Goal: Find specific page/section: Find specific page/section

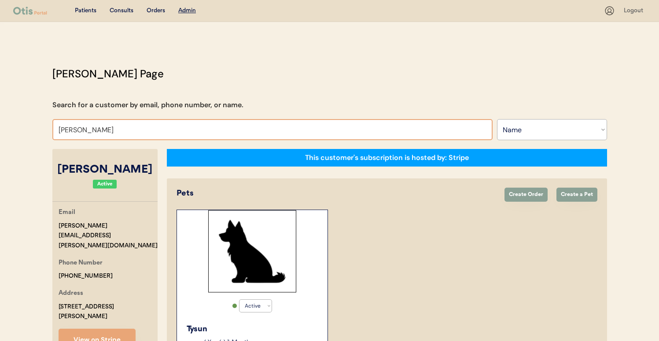
select select ""Name""
select select "true"
click at [134, 129] on input "Krystal Allen" at bounding box center [272, 129] width 440 height 21
type input "JESSICA"
type input "JESSICA Swersey"
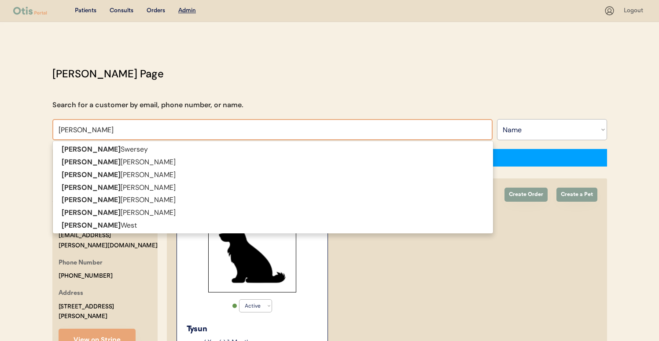
type input "JESSICA"
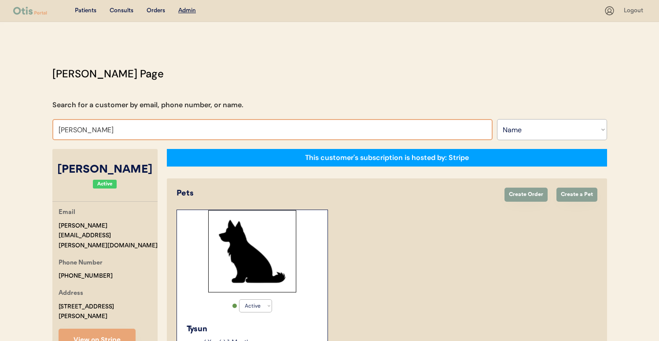
type input "JESSICA BLA"
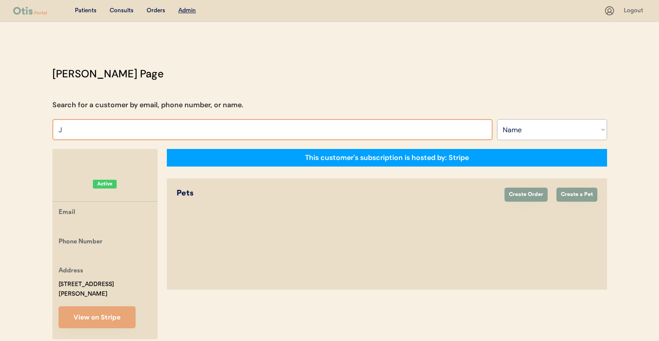
type input "JE"
type input "JEsse Wilcox"
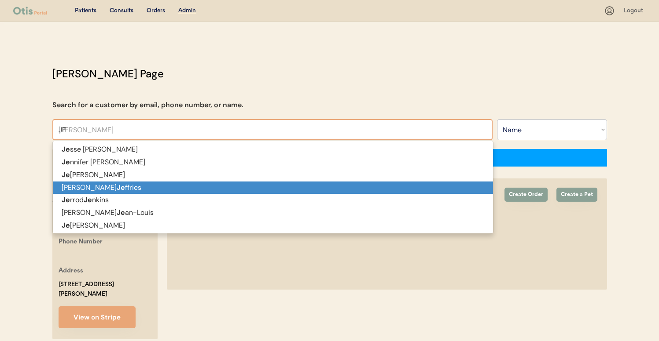
type input "JES"
type input "JESse Wilcox"
type input "JESS"
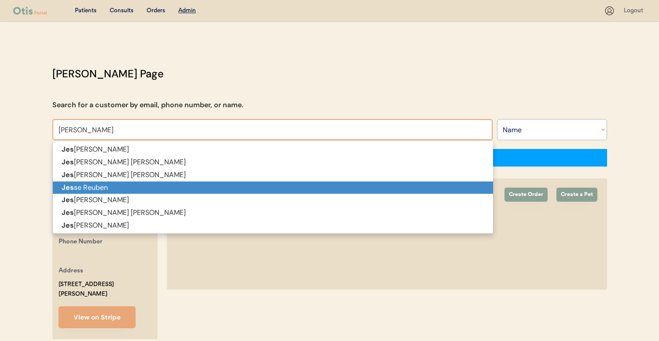
type input "JESSe Wilcox"
type input "JESSI"
type input "JESSIca Swersey"
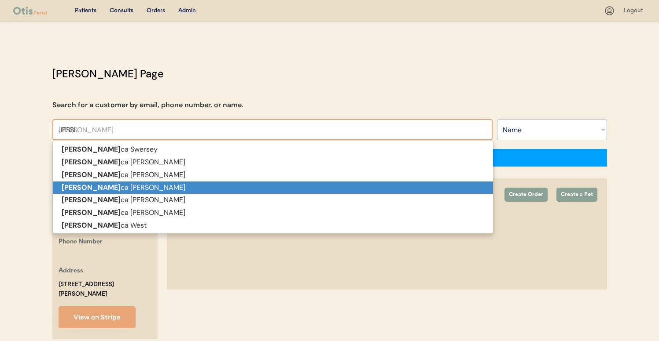
type input "JESSIC"
type input "JESSICa Swersey"
type input "JESSICA"
type input "JESSICA Swersey"
type input "JESSICA"
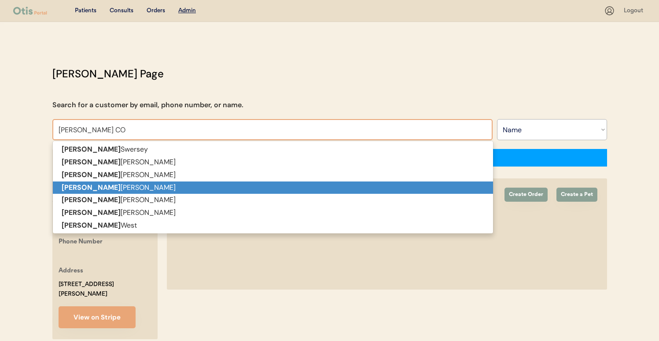
type input "JESSICA CON"
type input "JESSICA CONnell"
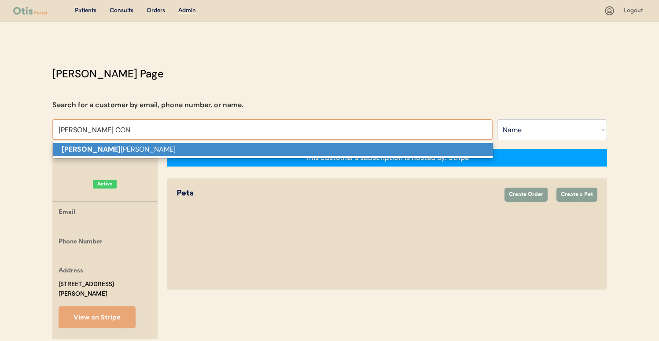
click at [261, 146] on p "Jessica Con nell" at bounding box center [273, 149] width 440 height 13
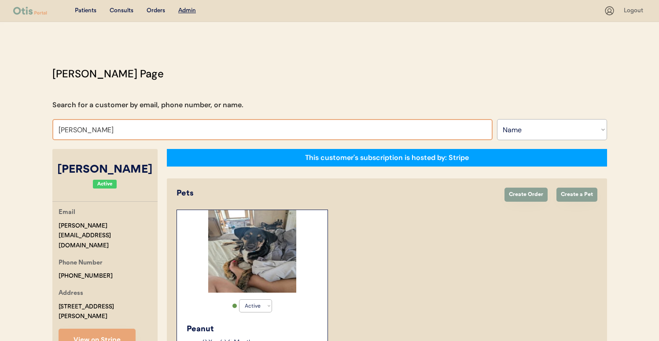
type input "REBECCA SI"
type input "REBECCA SImmons"
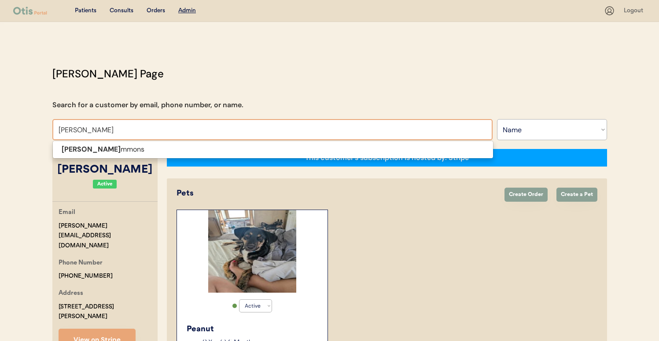
type input "REBECCA SIMMON"
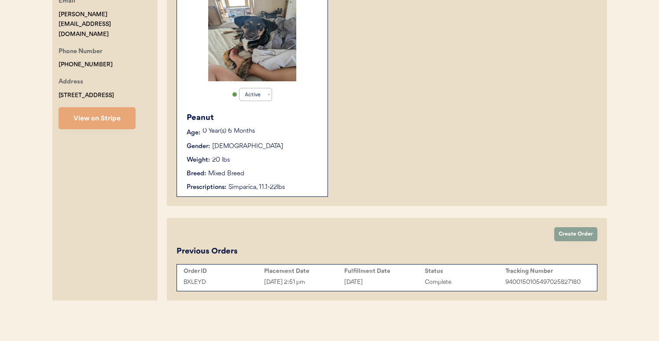
scroll to position [212, 0]
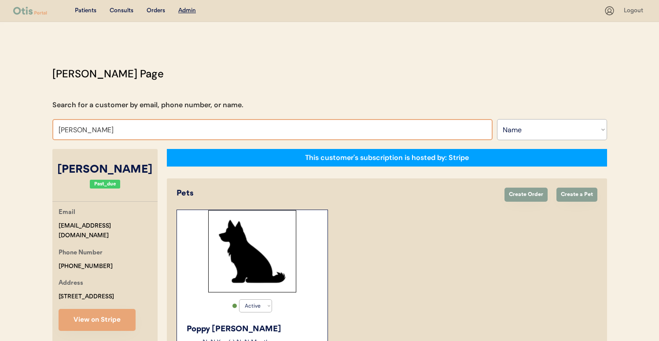
click at [245, 125] on input "Rebecca Simmons" at bounding box center [272, 129] width 440 height 21
type input "REB"
type input "REBecca Taylor-Hunt"
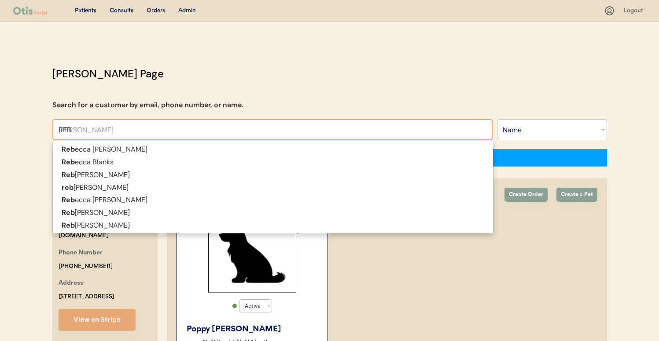
type input "REBE"
type input "REBEcca Taylor-Hunt"
type input "REBEC"
type input "REBECca Taylor-Hunt"
type input "REBECC"
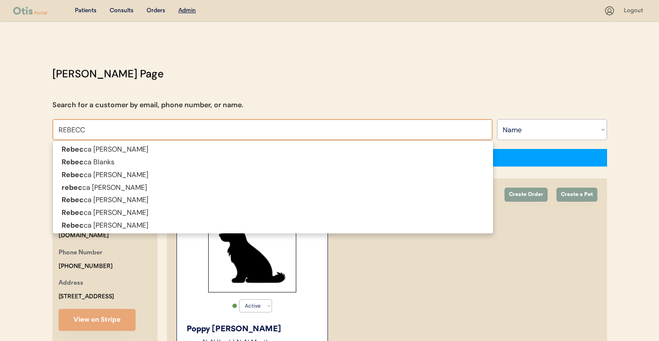
type input "REBECCa Taylor-Hunt"
type input "REBECCA"
type input "REBECCA Taylor-Hunt"
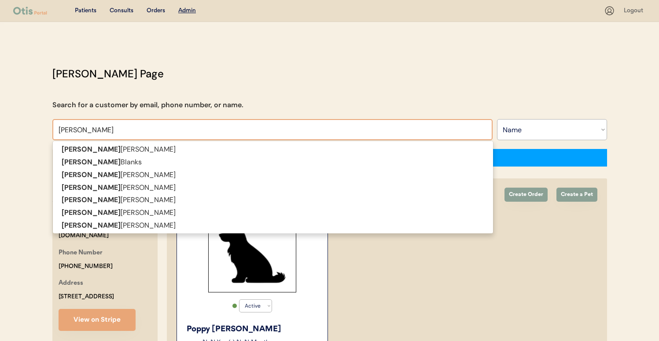
type input "REBECCA"
type input "REBECCA S"
type input "REBECCA Sheppard"
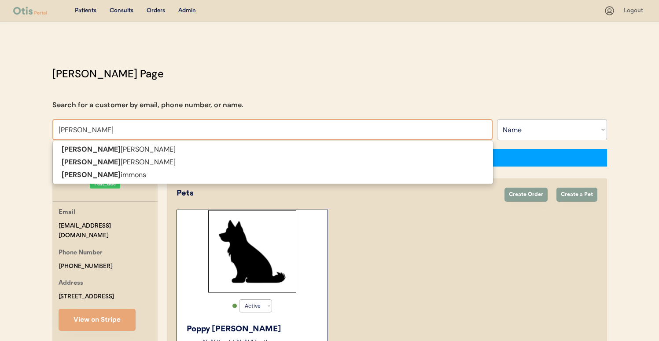
type input "REBECCA STI"
type input "REBECCA STIllwell-Miller"
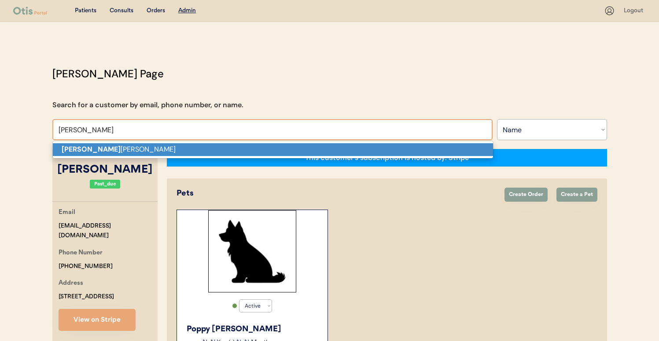
click at [214, 154] on p "Rebecca Sti llwell-Miller" at bounding box center [273, 149] width 440 height 13
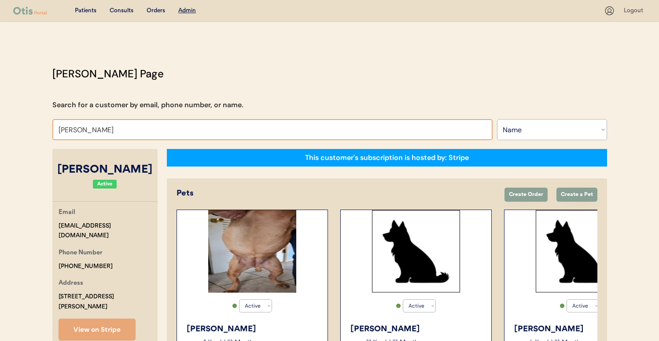
type input "AMY COSEN"
type input "AMY COSENtino"
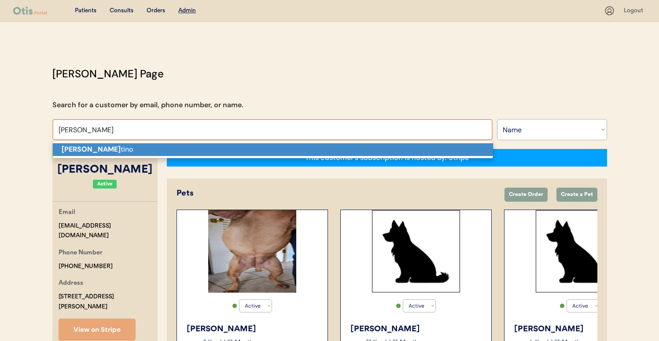
click at [208, 147] on p "Amy Cosen tino" at bounding box center [273, 149] width 440 height 13
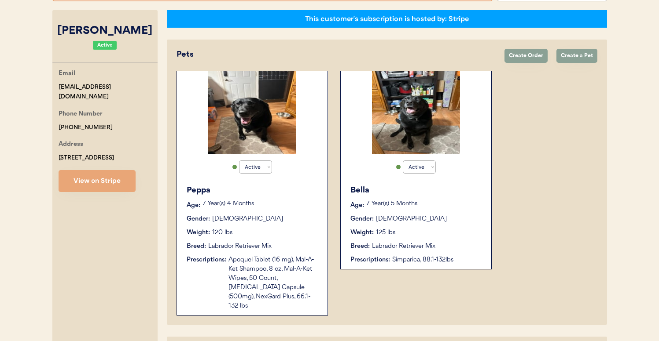
scroll to position [118, 0]
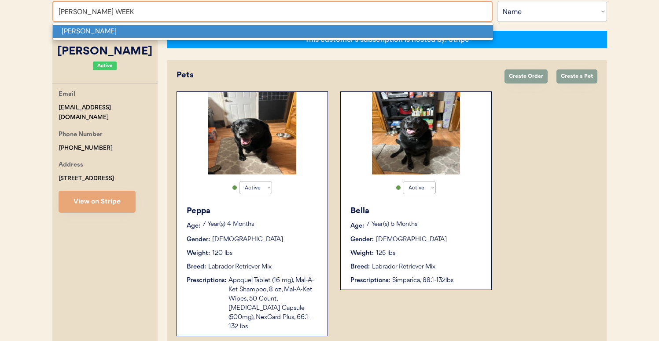
click at [183, 34] on p "Randall Weeks" at bounding box center [273, 31] width 440 height 13
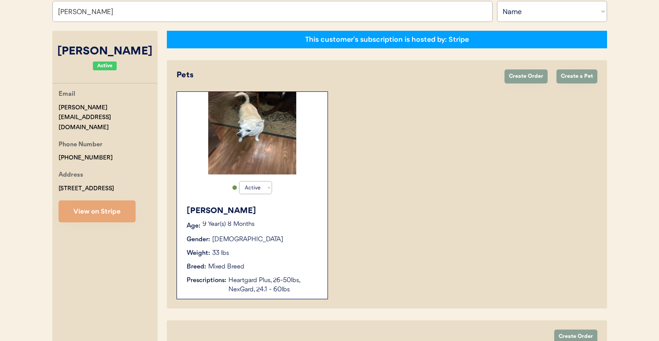
scroll to position [133, 0]
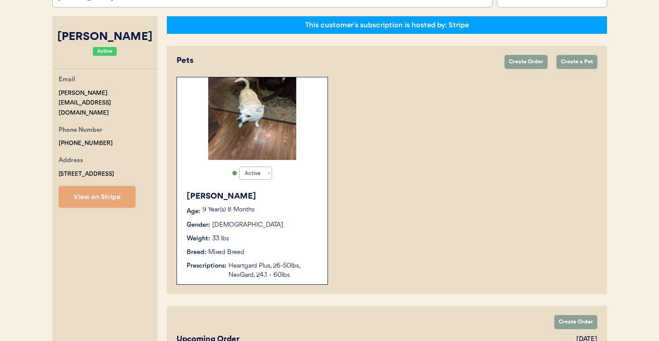
type input "Randall Weeks"
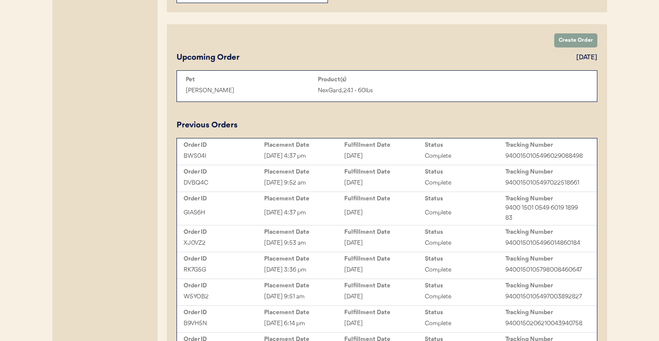
click at [389, 208] on div "August 4, 2025" at bounding box center [384, 213] width 81 height 10
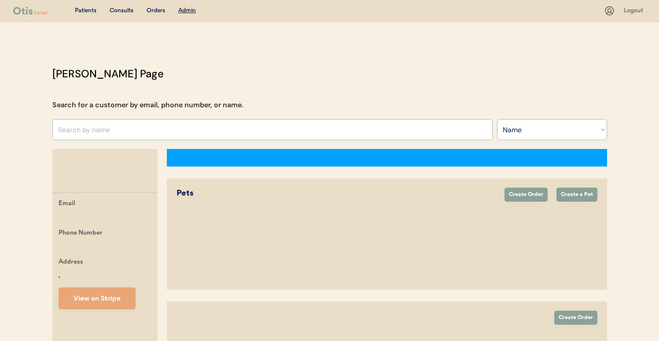
select select ""Name""
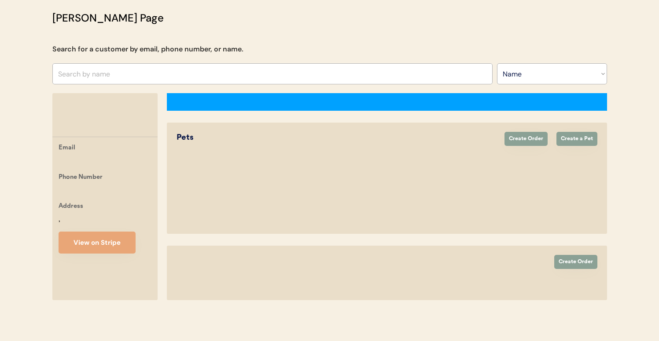
select select "true"
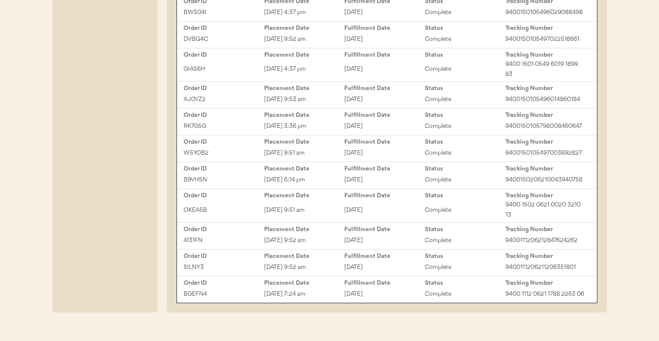
scroll to position [439, 0]
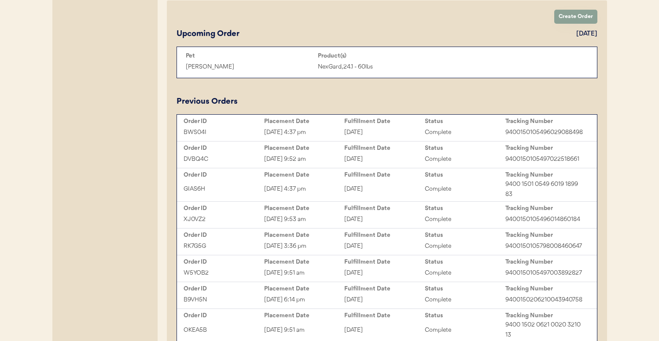
click at [387, 157] on div "[DATE]" at bounding box center [384, 159] width 81 height 10
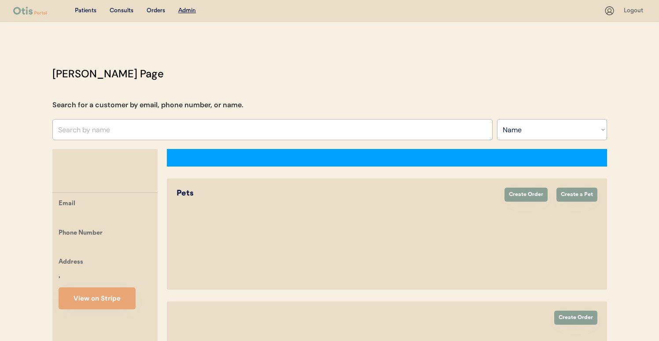
select select ""Name""
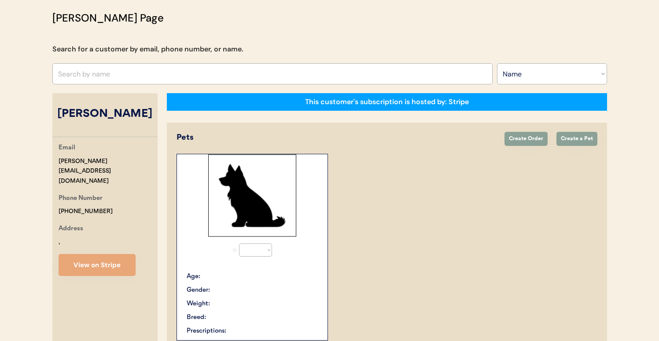
select select "true"
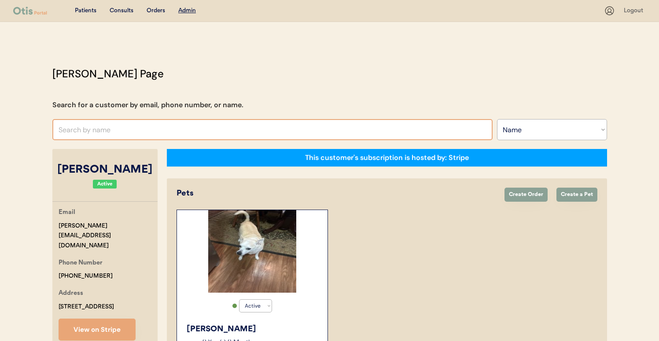
click at [154, 127] on input "text" at bounding box center [272, 129] width 440 height 21
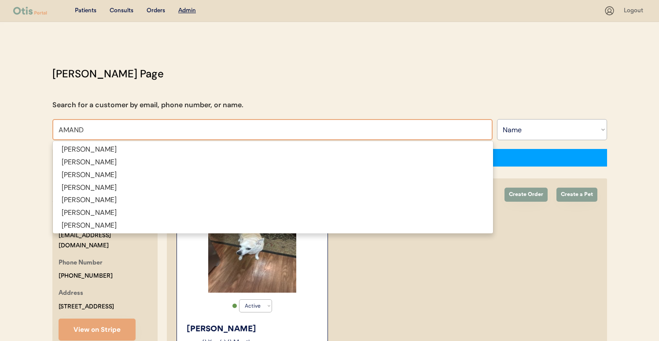
type input "AMAND"
type input "AMANDa Lake"
type input "AMANDA WA"
type input "AMANDA WArd"
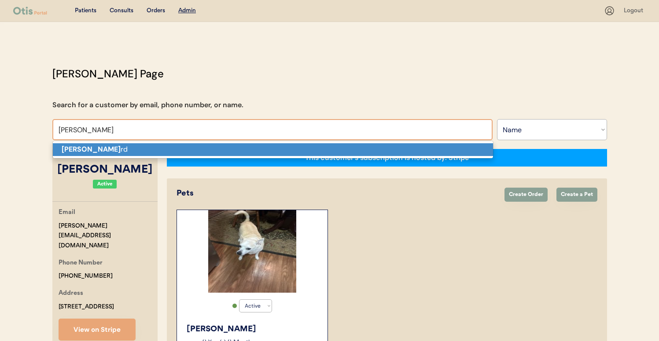
click at [158, 148] on p "Amanda Wa rd" at bounding box center [273, 149] width 440 height 13
type input "Amanda Ward"
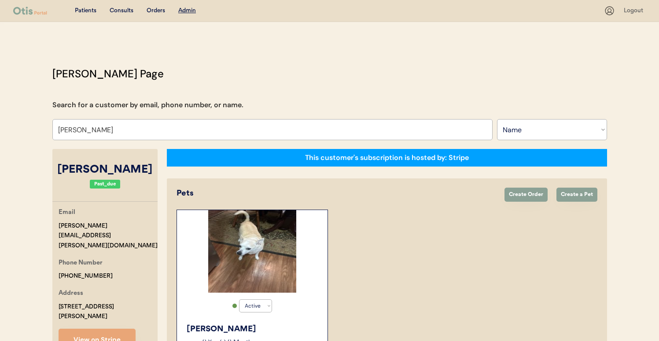
select select "true"
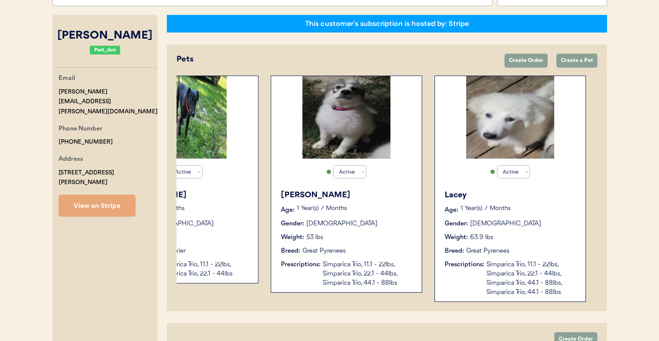
scroll to position [0, 70]
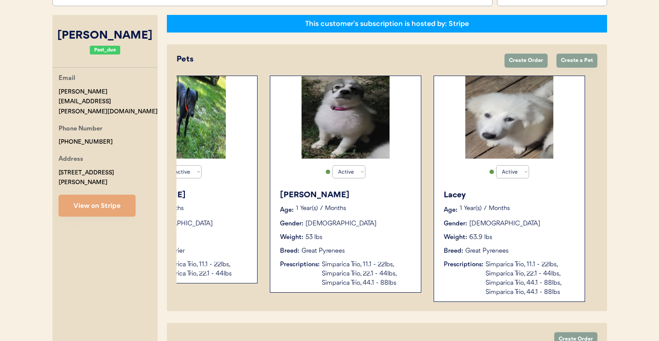
type input "Amanda Ward"
drag, startPoint x: 105, startPoint y: 95, endPoint x: 58, endPoint y: 95, distance: 47.1
click at [59, 95] on div "Email amanda.ward@live.com" at bounding box center [108, 95] width 99 height 44
copy div "amanda.ward@live.com"
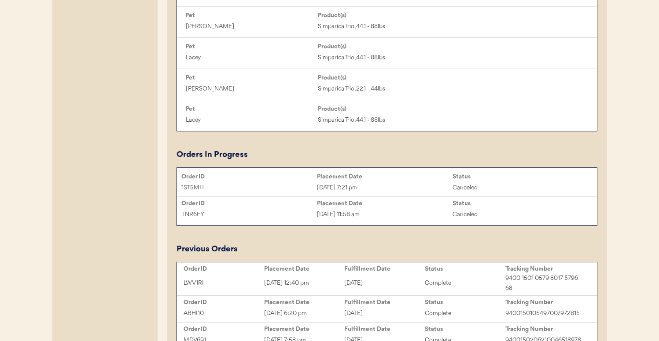
scroll to position [570, 0]
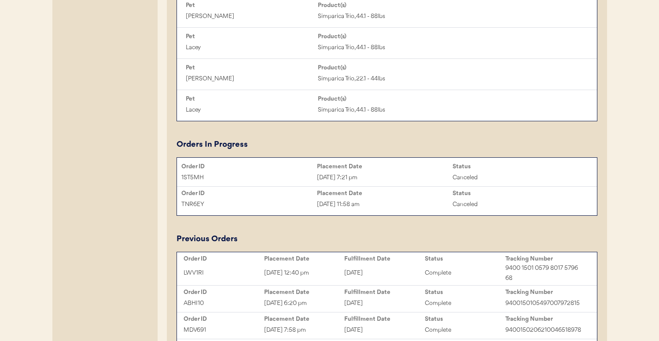
click at [321, 278] on div "Aug 4, 2025 12:40 pm" at bounding box center [304, 273] width 81 height 10
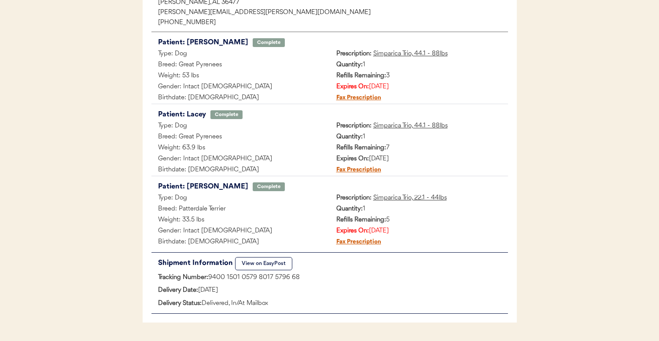
scroll to position [151, 0]
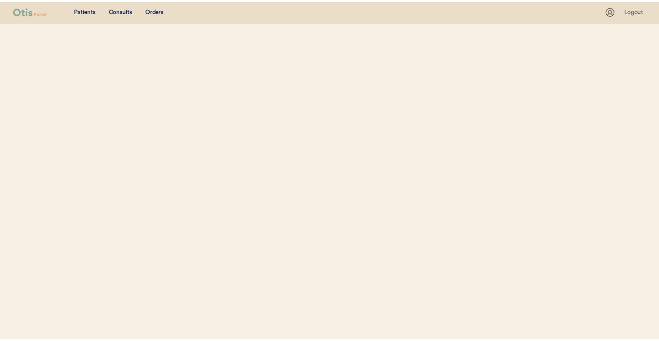
scroll to position [56, 0]
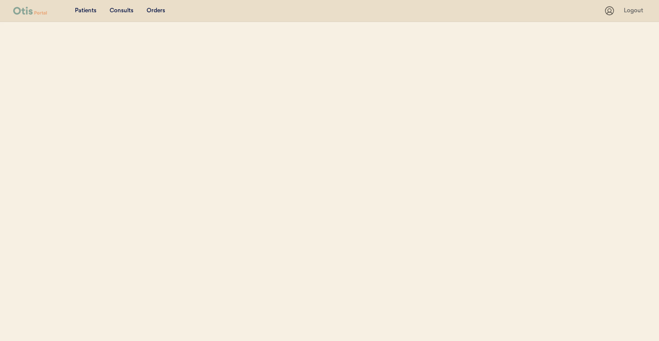
select select ""Name""
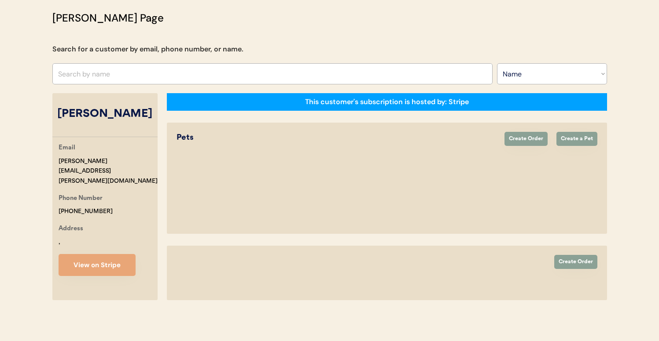
select select "true"
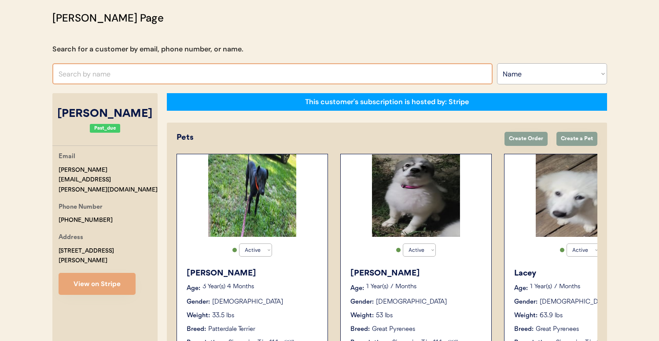
click at [184, 71] on input "text" at bounding box center [272, 73] width 440 height 21
type input "ASH"
type input "ASHley pollock"
type input "AS"
type input "AShley pollock"
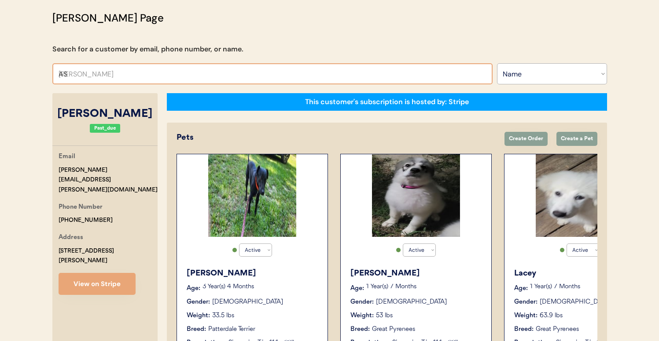
type input "ASH"
type input "ASHley pollock"
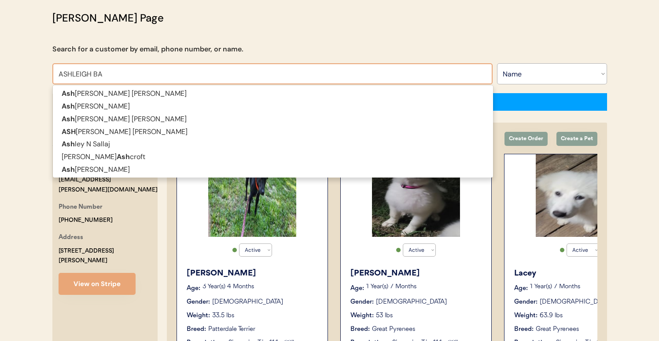
type input "ASHLEIGH BAR"
type input "ASHLEIGH BARber"
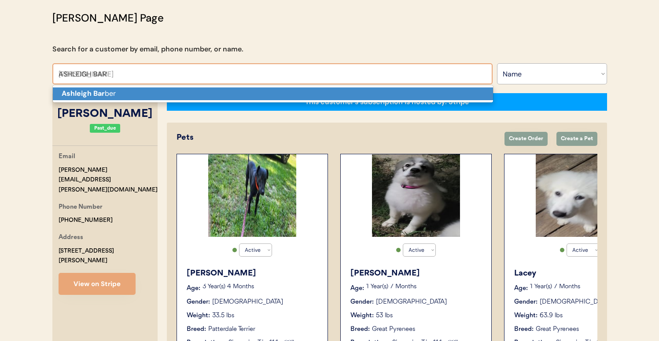
click at [183, 95] on p "Ashleigh Bar ber" at bounding box center [273, 94] width 440 height 13
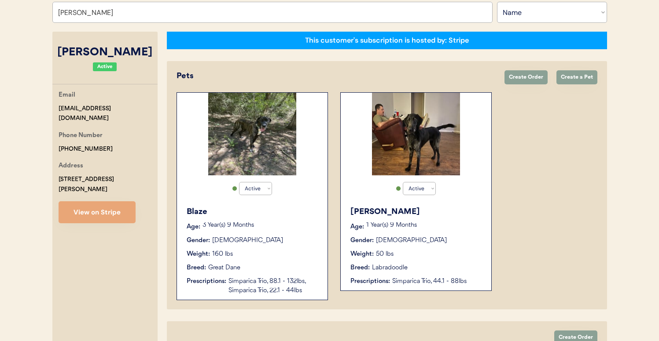
scroll to position [127, 0]
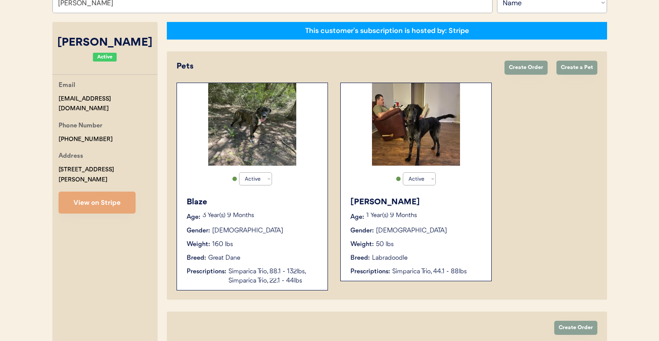
type input "[PERSON_NAME]"
click at [403, 262] on div "Labradoodle" at bounding box center [390, 258] width 36 height 9
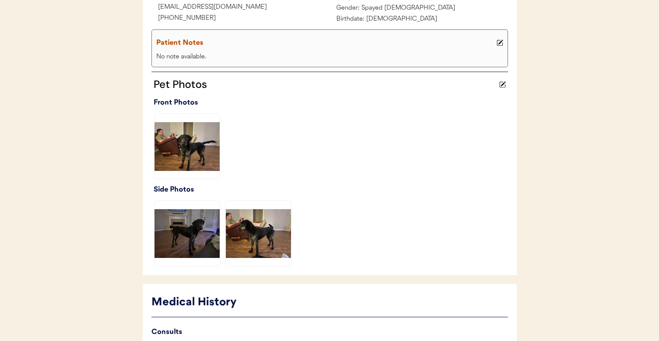
scroll to position [303, 0]
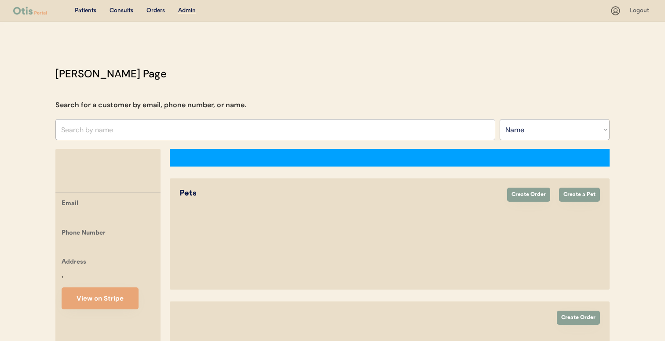
select select ""Name""
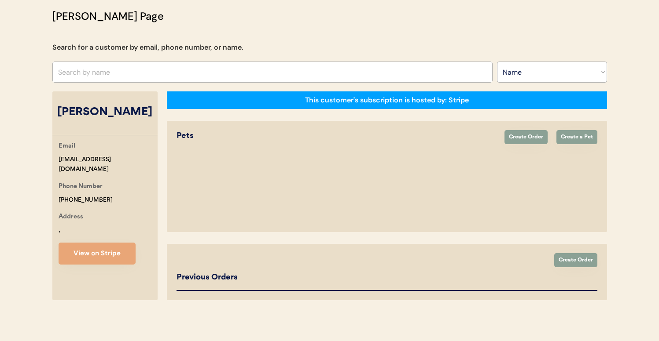
scroll to position [127, 0]
select select "true"
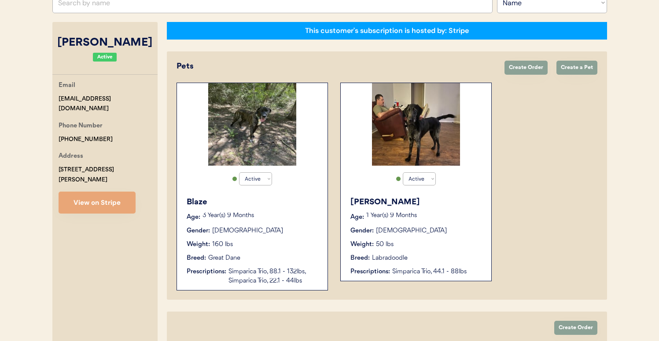
click at [134, 9] on input "text" at bounding box center [272, 2] width 440 height 21
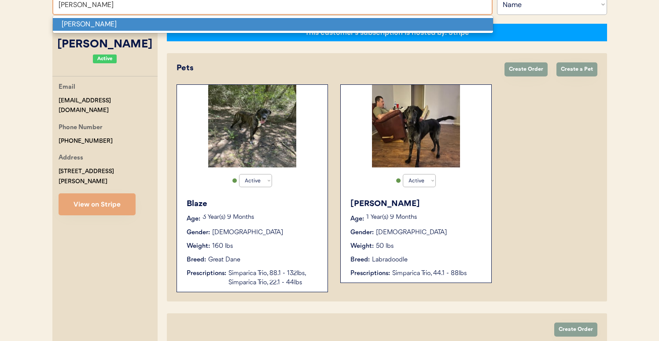
click at [159, 23] on p "[PERSON_NAME]" at bounding box center [273, 24] width 440 height 13
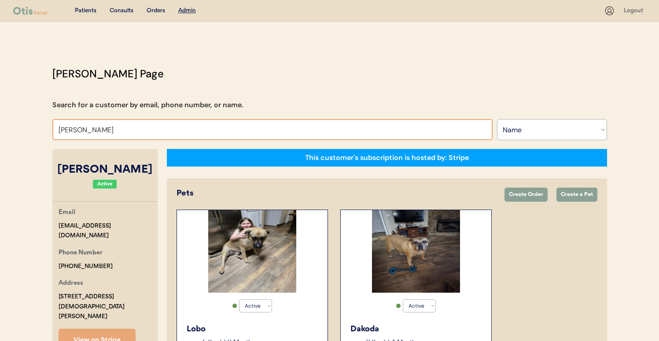
click at [184, 136] on input "[PERSON_NAME]" at bounding box center [272, 129] width 440 height 21
type input "[PERSON_NAME] SPEA"
type input "[PERSON_NAME]"
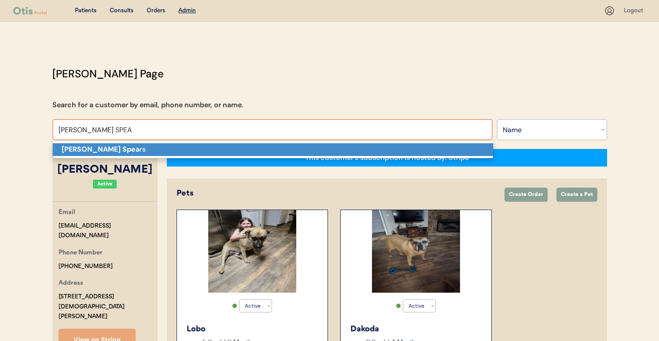
click at [184, 151] on p "[PERSON_NAME] Spea rs" at bounding box center [273, 149] width 440 height 13
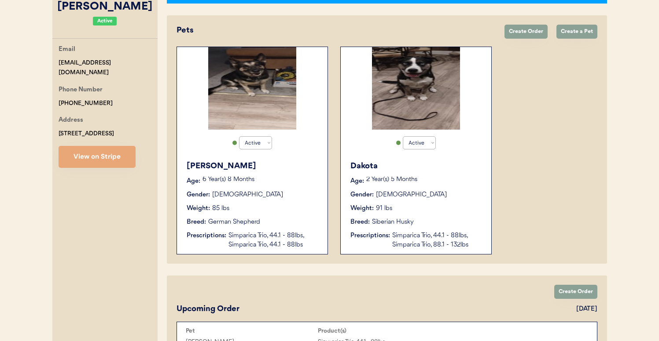
scroll to position [164, 0]
type input "[PERSON_NAME]"
